Goal: Information Seeking & Learning: Learn about a topic

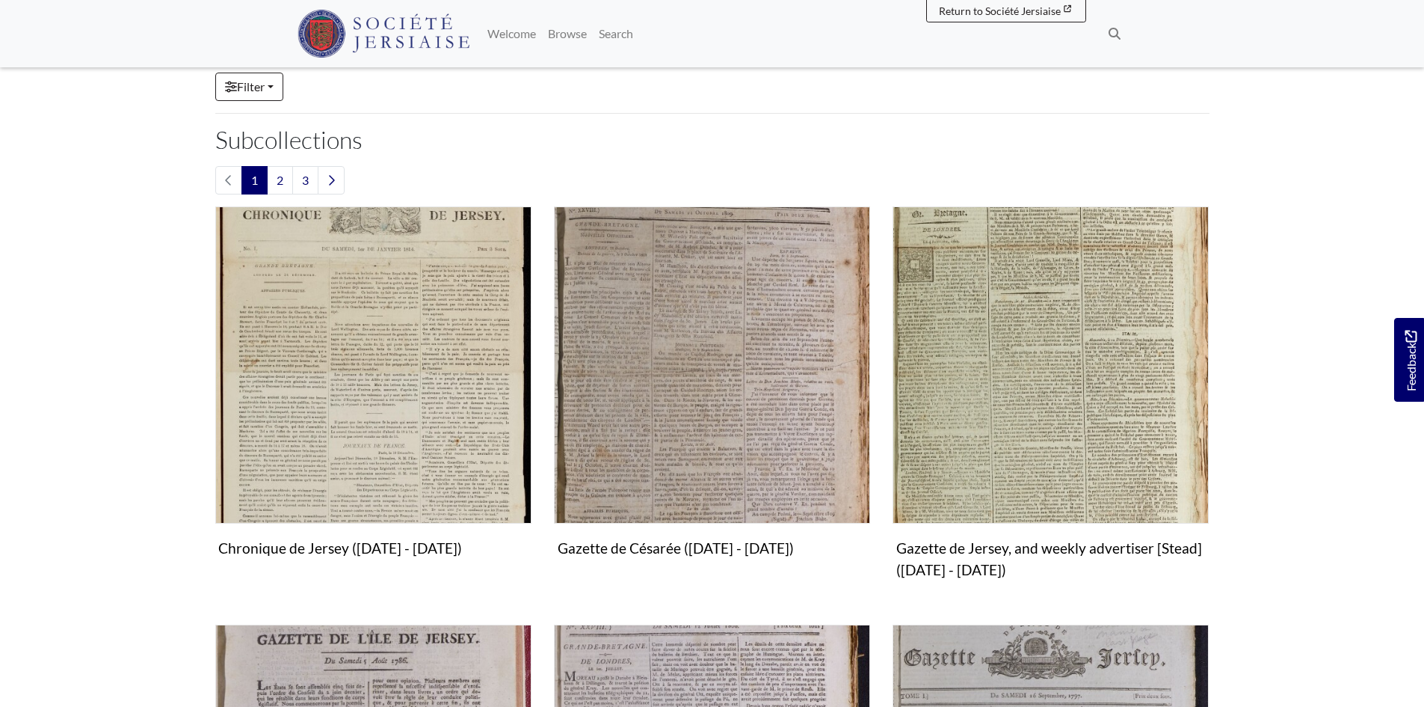
scroll to position [449, 0]
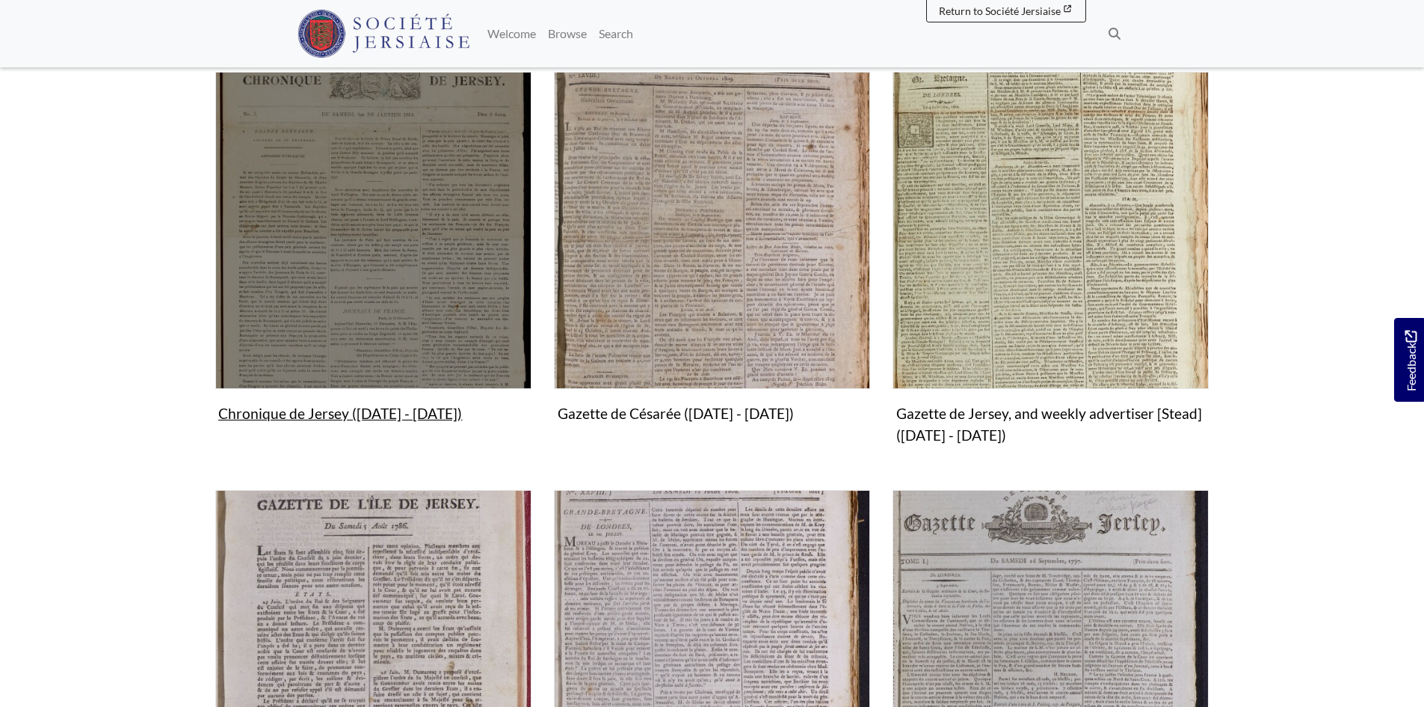
click at [360, 244] on img "Subcollection" at bounding box center [373, 230] width 316 height 316
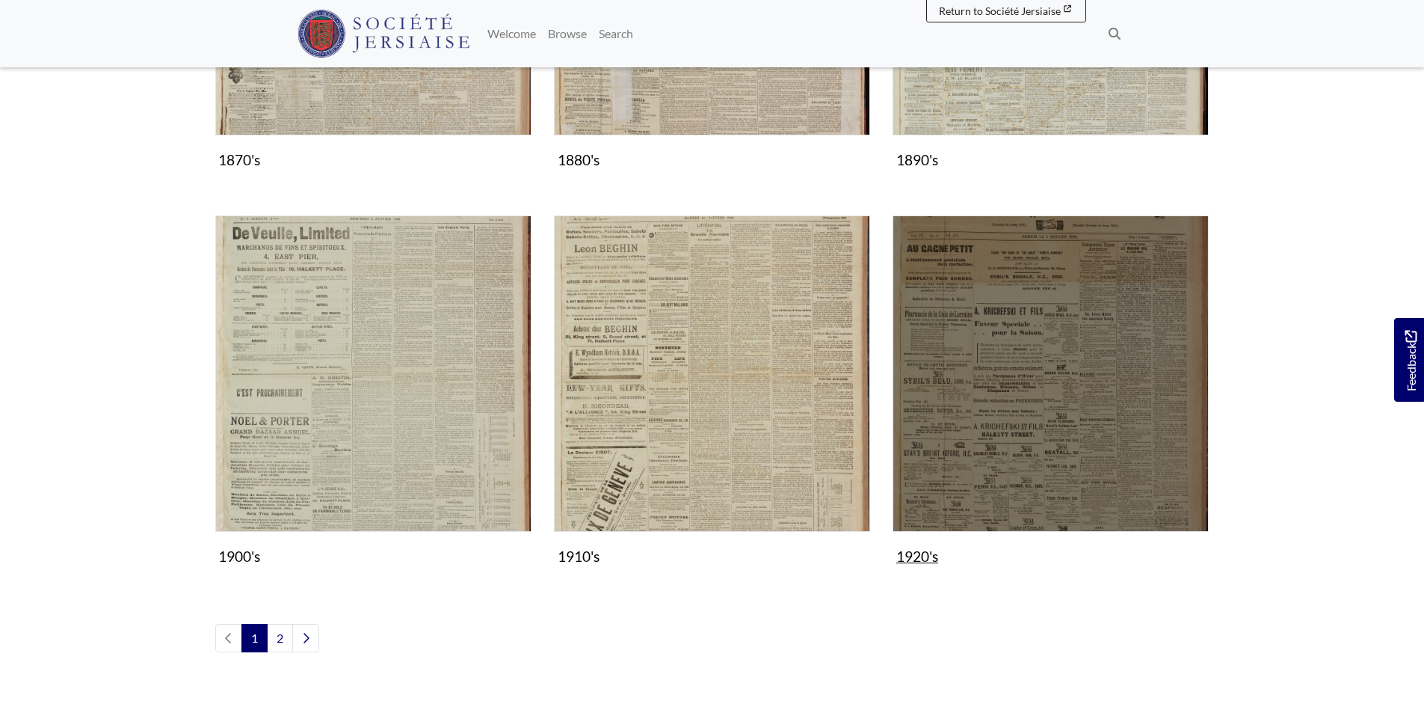
scroll to position [1570, 0]
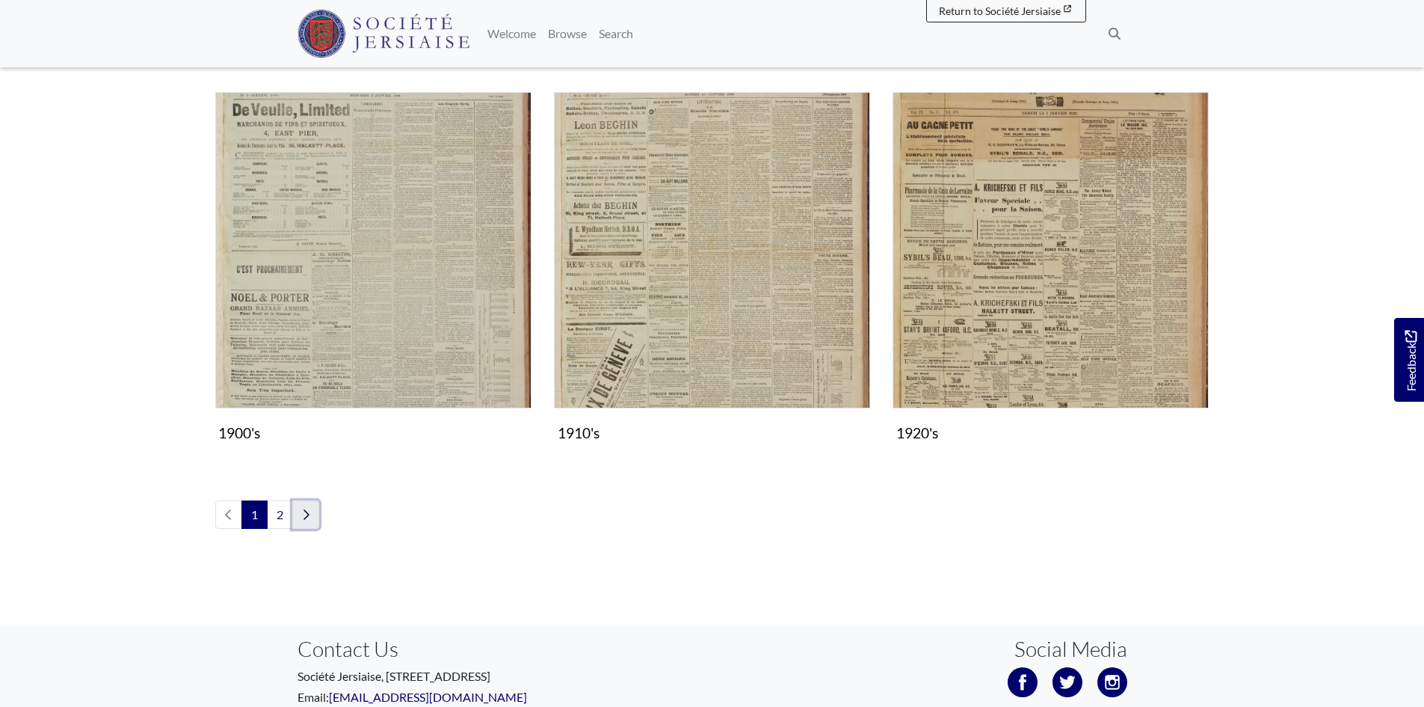
click at [302, 513] on icon "Next page" at bounding box center [305, 514] width 7 height 12
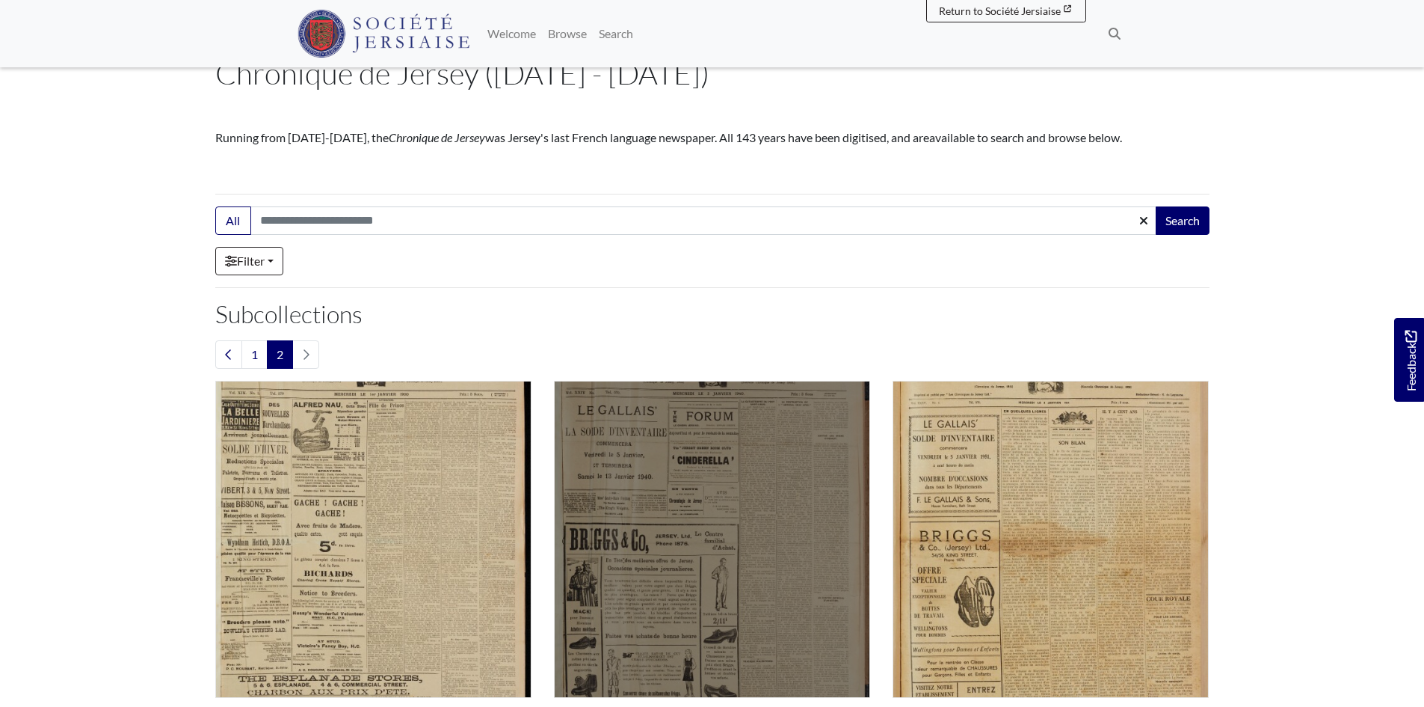
scroll to position [224, 0]
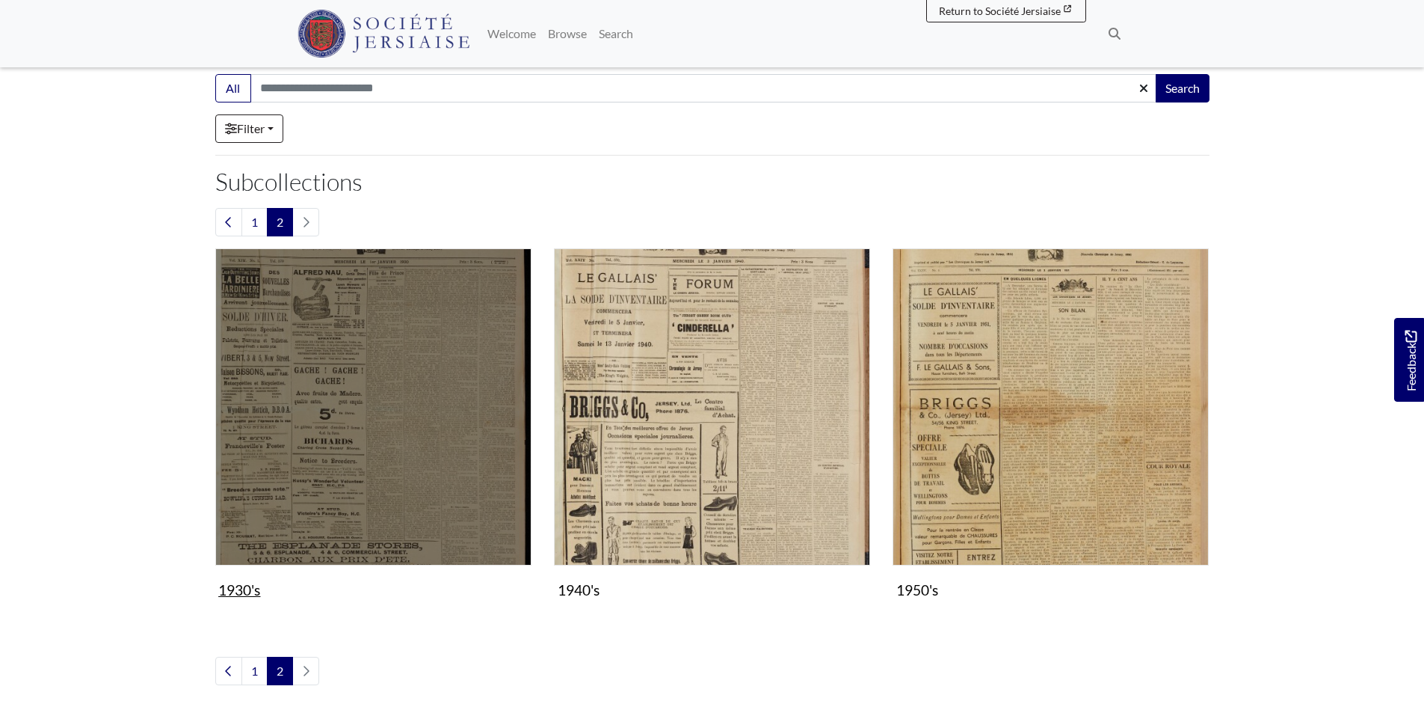
click at [379, 481] on img "Subcollection" at bounding box center [373, 406] width 316 height 316
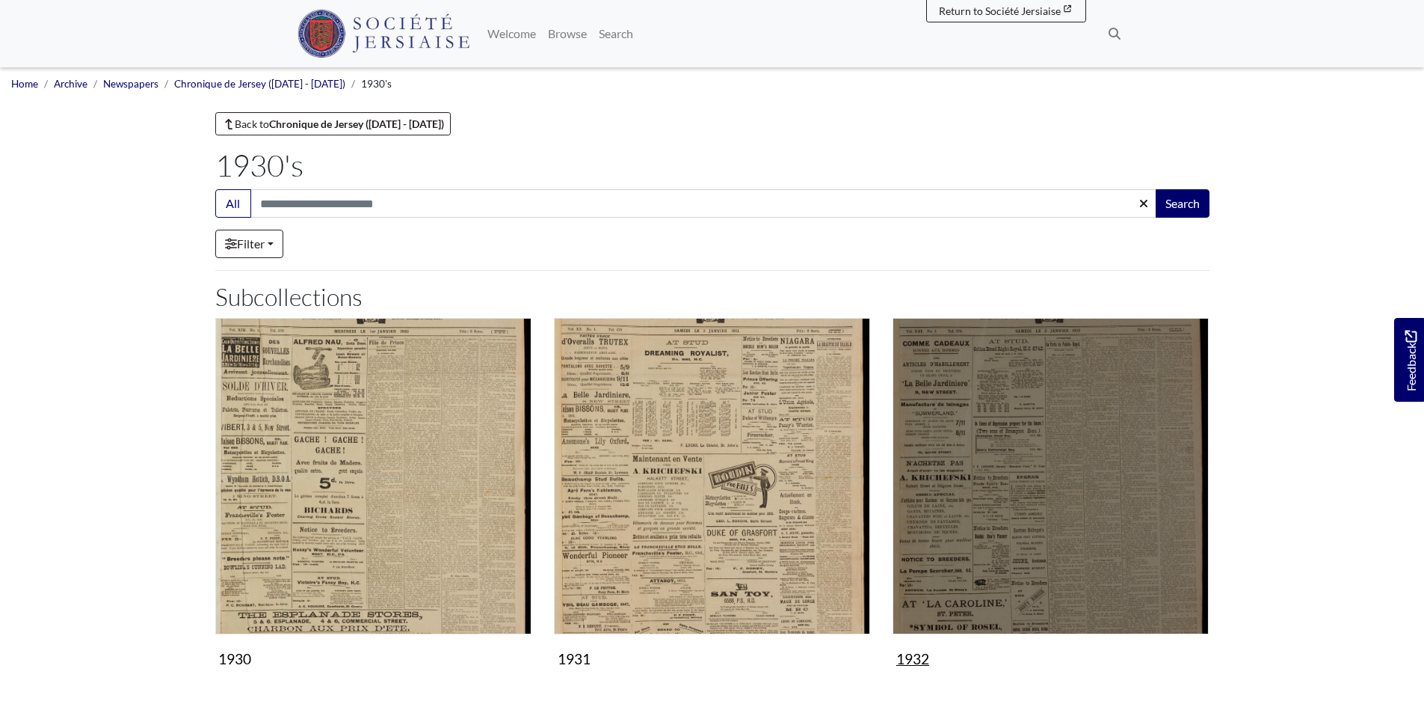
click at [1032, 516] on img "Subcollection" at bounding box center [1051, 476] width 316 height 316
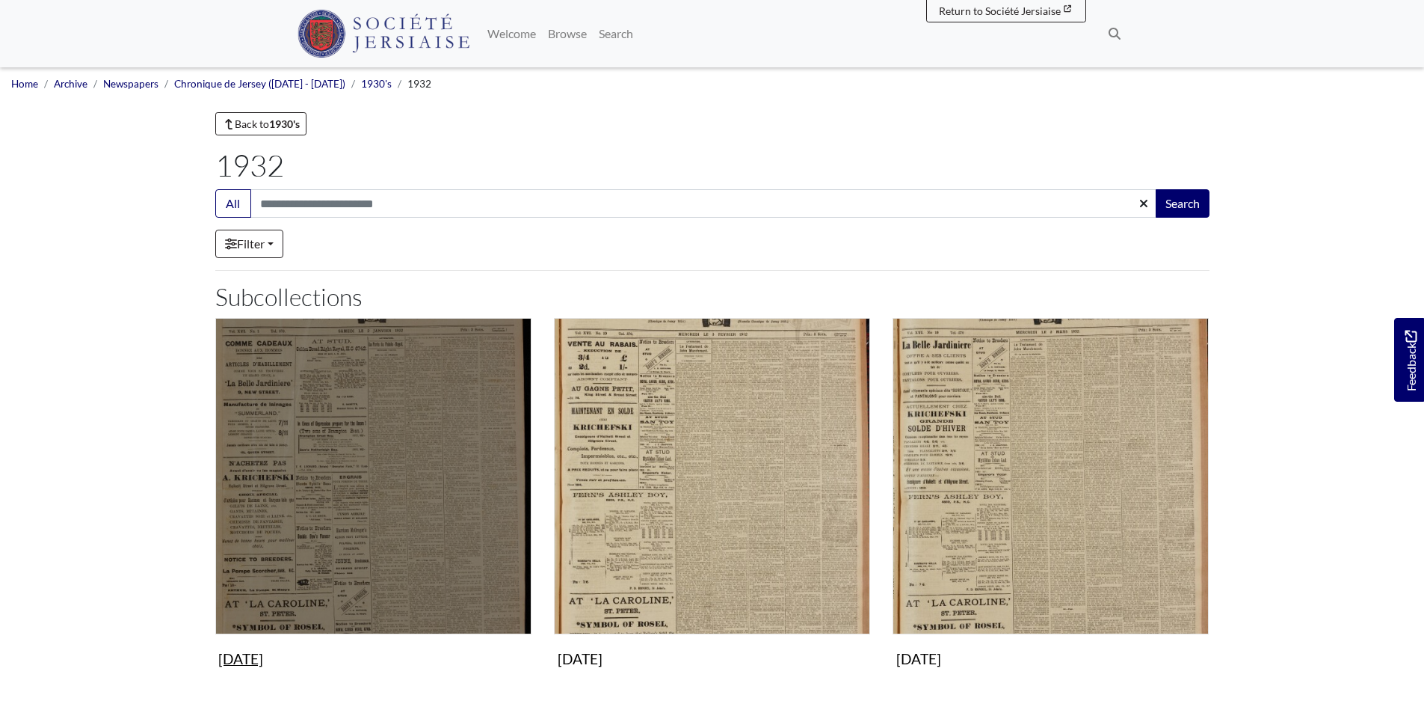
click at [366, 540] on img "Subcollection" at bounding box center [373, 476] width 316 height 316
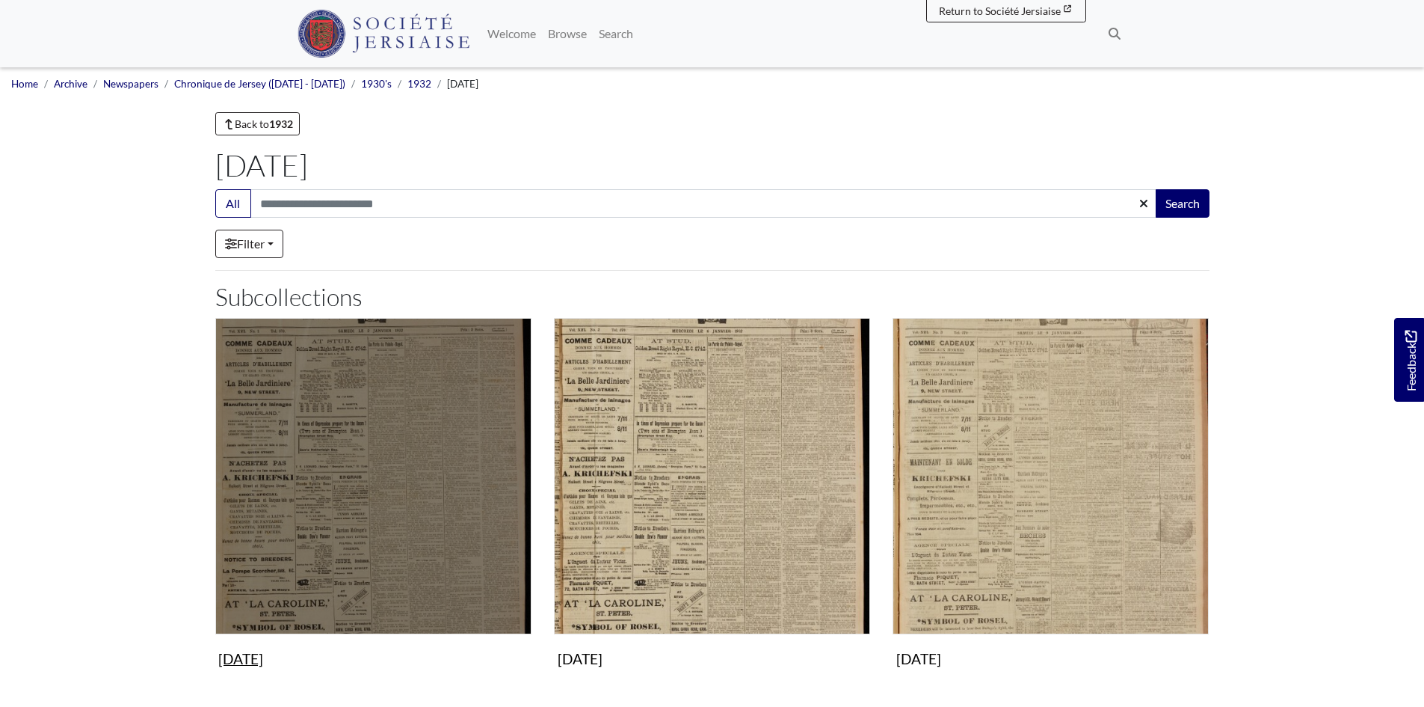
click at [388, 517] on img "Subcollection" at bounding box center [373, 476] width 316 height 316
